Goal: Transaction & Acquisition: Purchase product/service

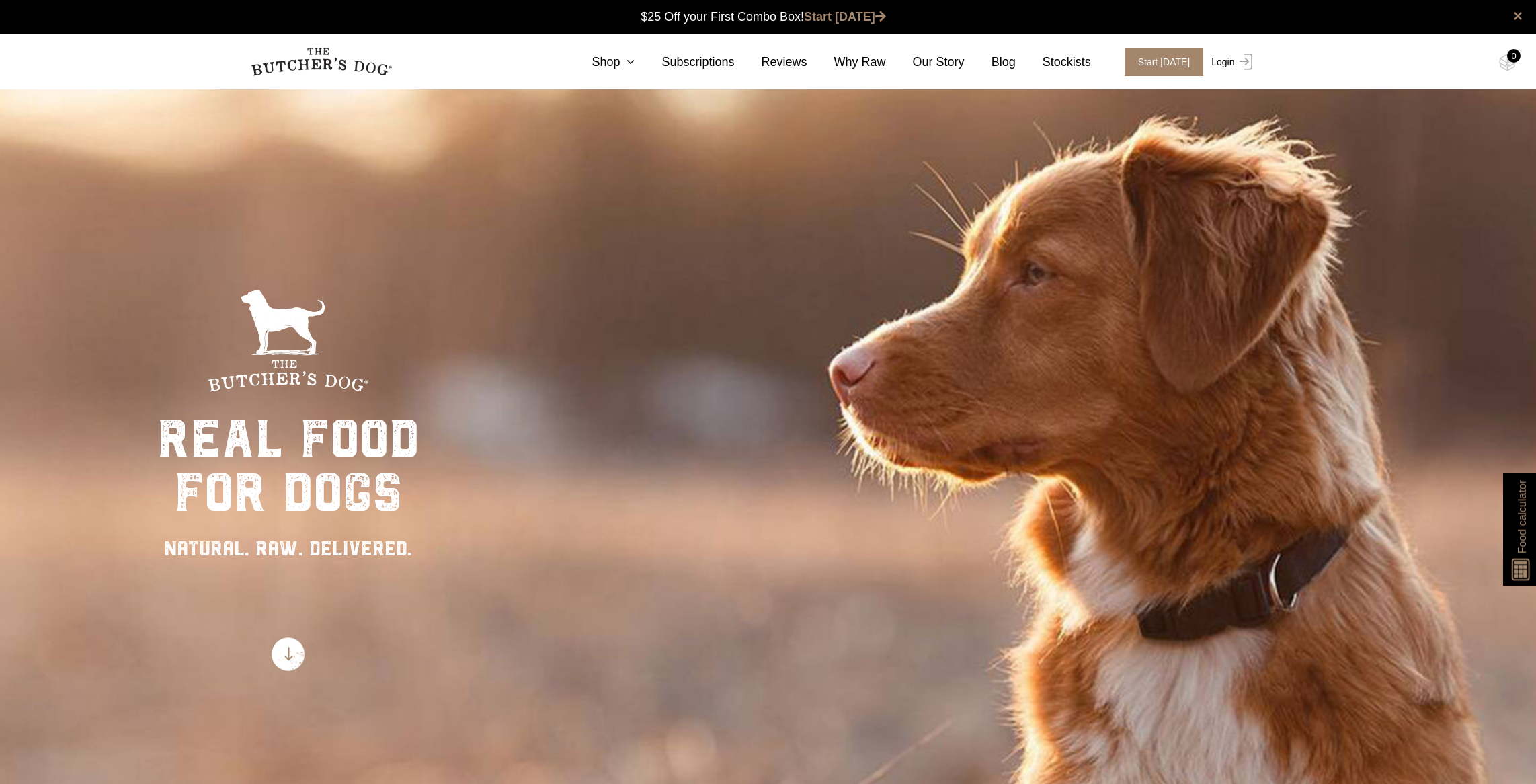
click at [1225, 61] on link "Login" at bounding box center [1230, 62] width 44 height 28
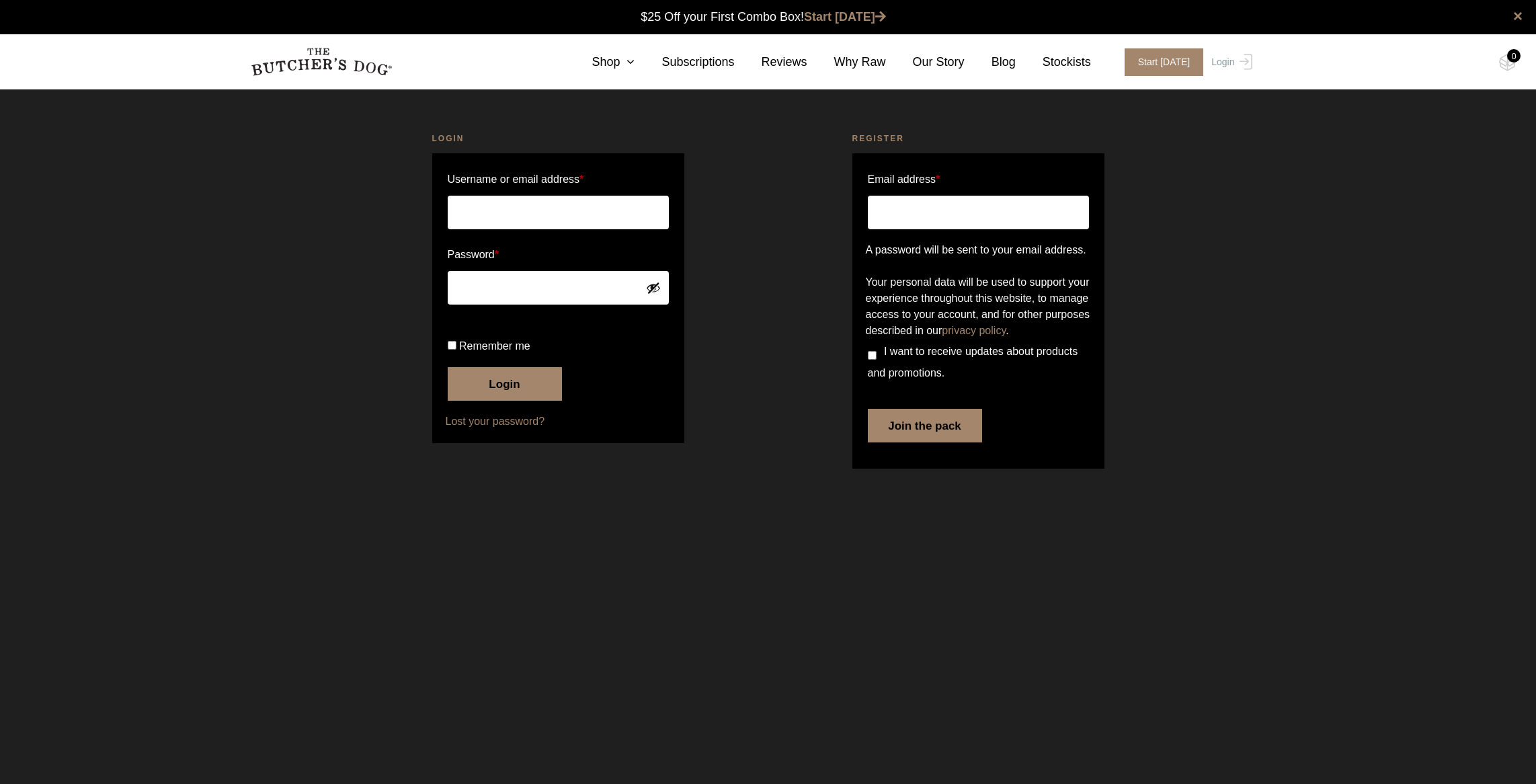
type input "[EMAIL_ADDRESS][DOMAIN_NAME]"
click at [505, 400] on button "Login" at bounding box center [505, 384] width 114 height 34
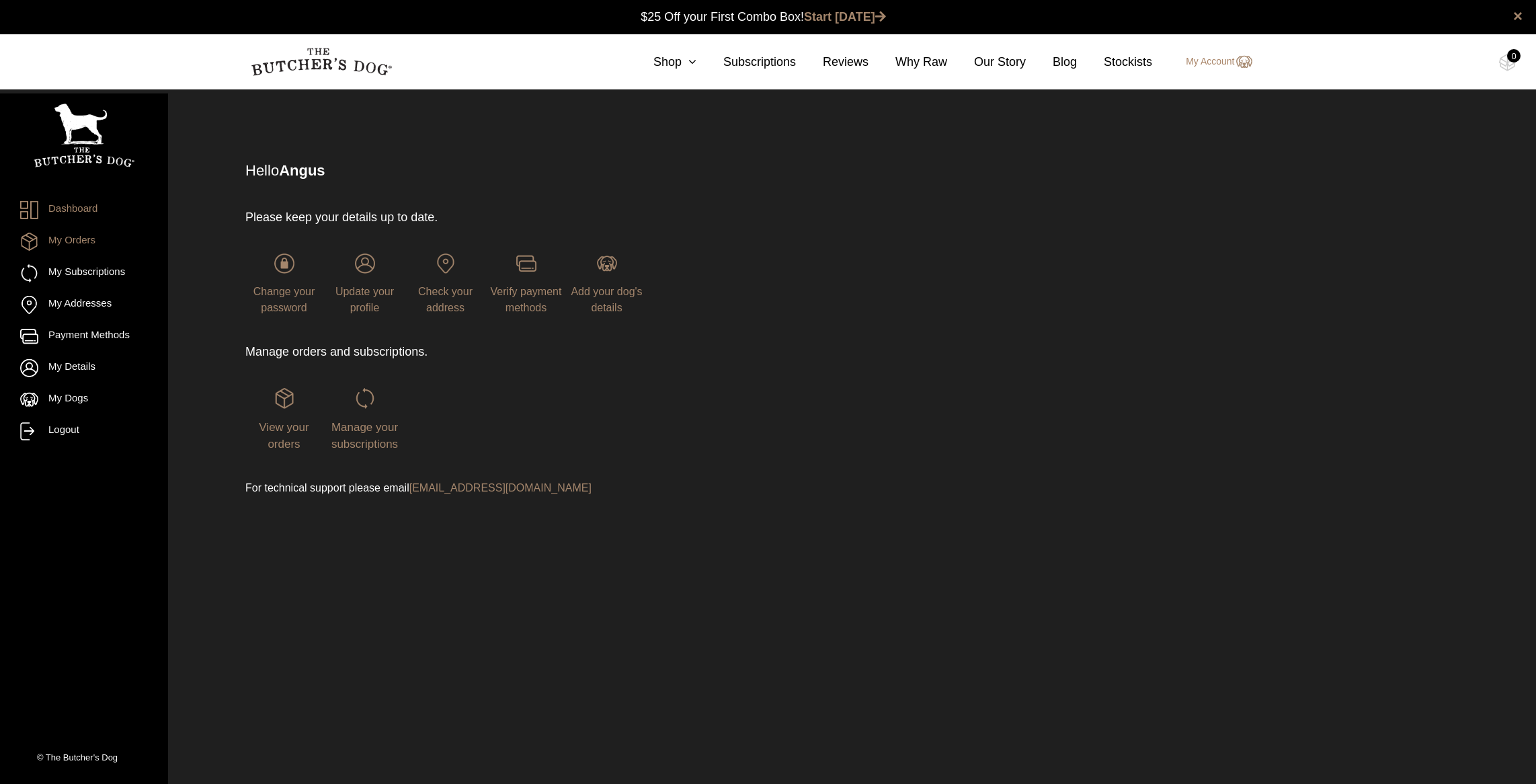
click at [78, 239] on link "My Orders" at bounding box center [83, 242] width 128 height 18
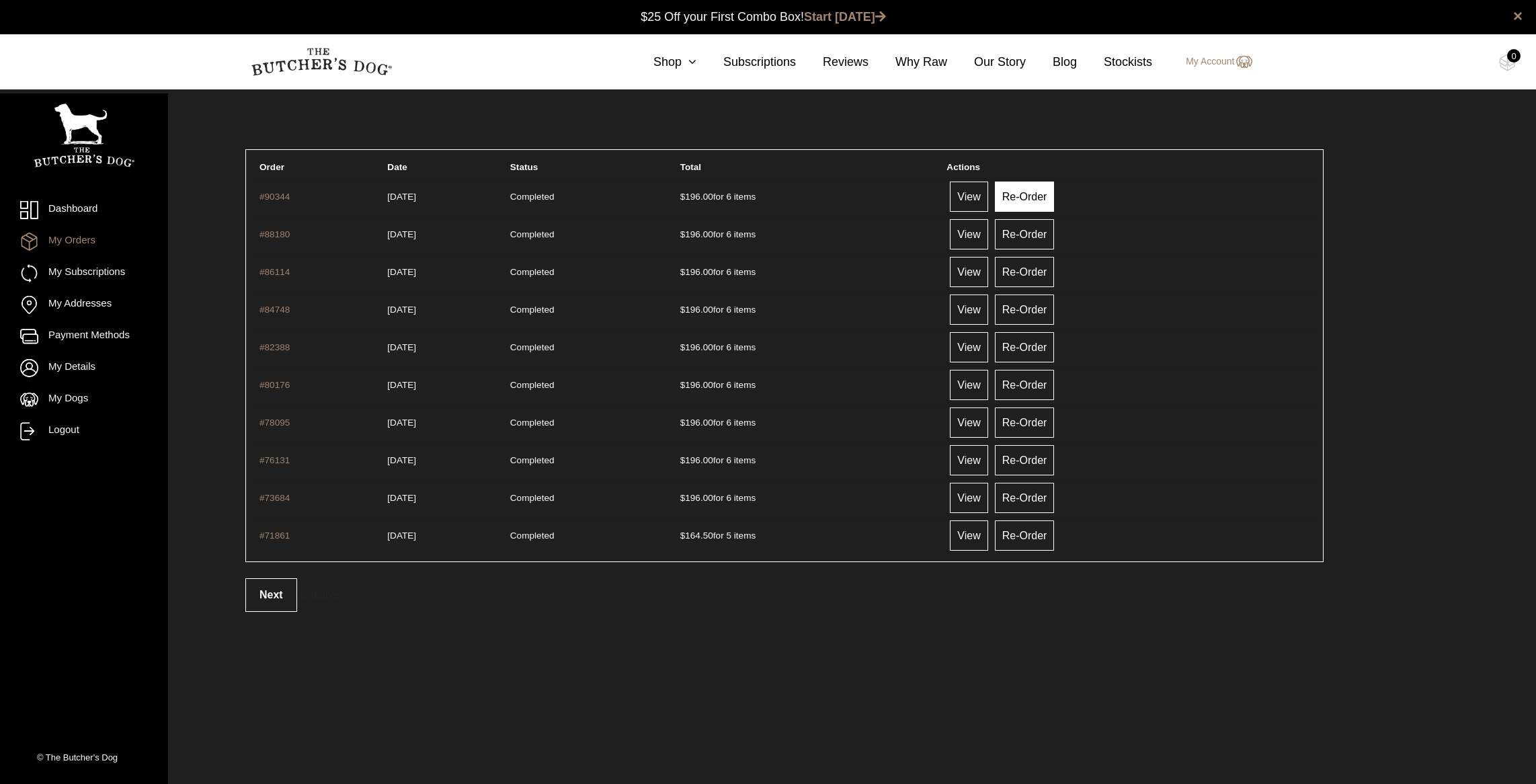
click at [1046, 193] on link "Re-Order" at bounding box center [1025, 197] width 60 height 31
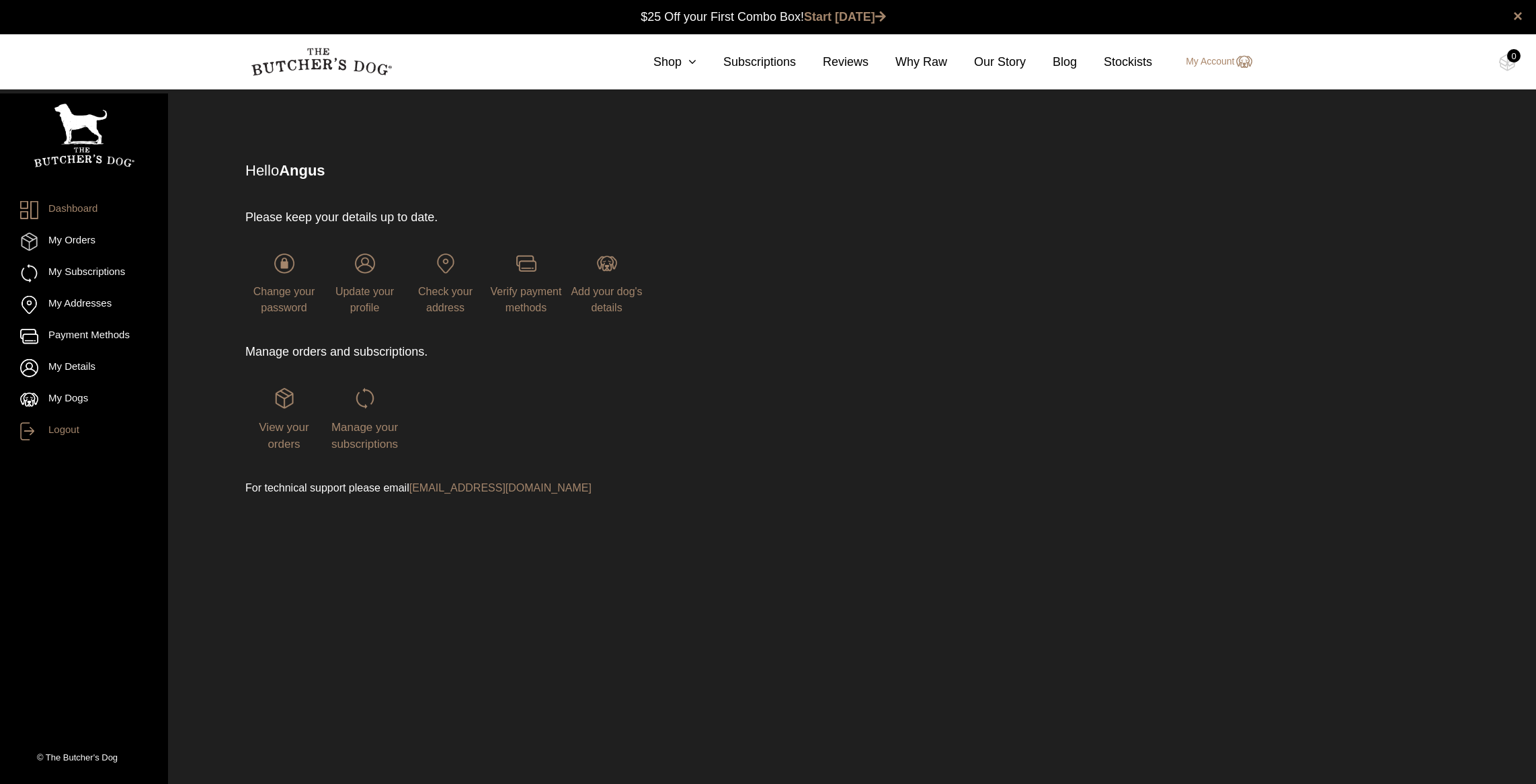
click at [69, 428] on link "Logout" at bounding box center [83, 431] width 128 height 18
